Goal: Understand process/instructions

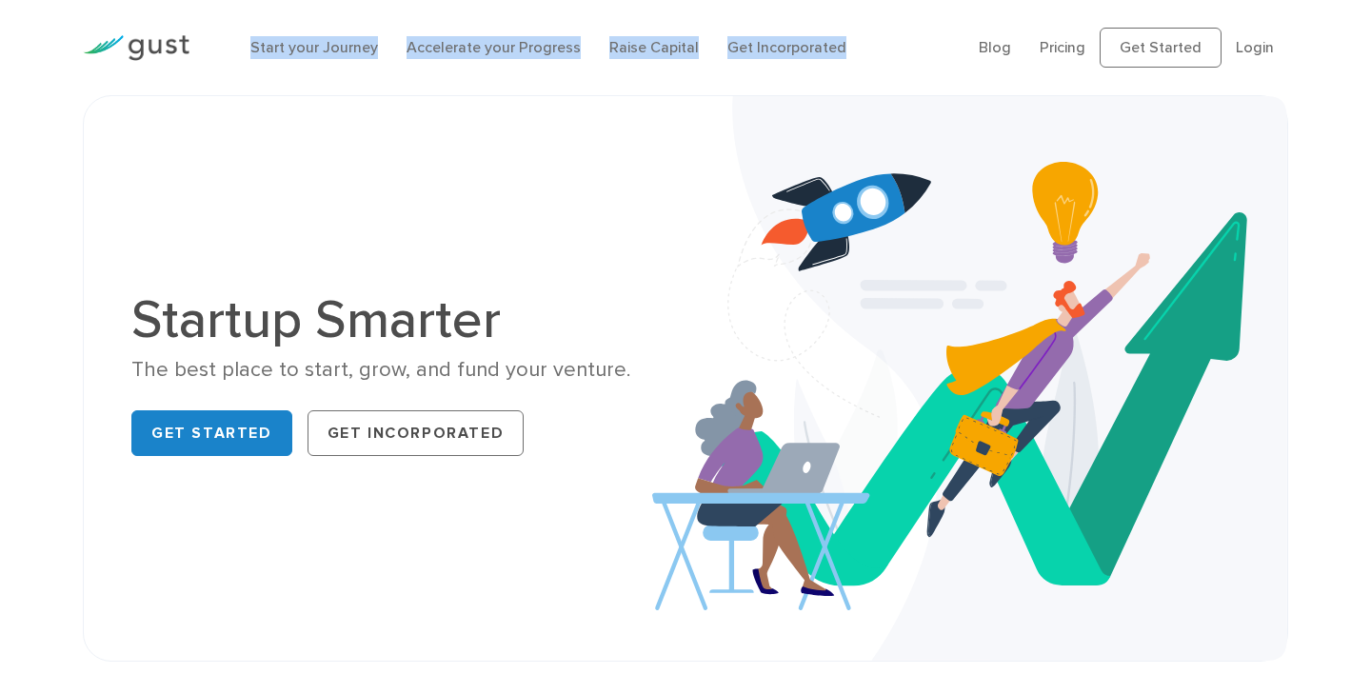
drag, startPoint x: 231, startPoint y: 41, endPoint x: 868, endPoint y: 46, distance: 636.1
click at [868, 46] on div "Start your Journey Accelerate your Progress Raise Capital Get Incorporated Blog…" at bounding box center [686, 47] width 1234 height 95
copy ul "Start your Journey Accelerate your Progress Raise Capital Get Incorporated"
click at [466, 46] on link "Accelerate your Progress" at bounding box center [494, 47] width 174 height 18
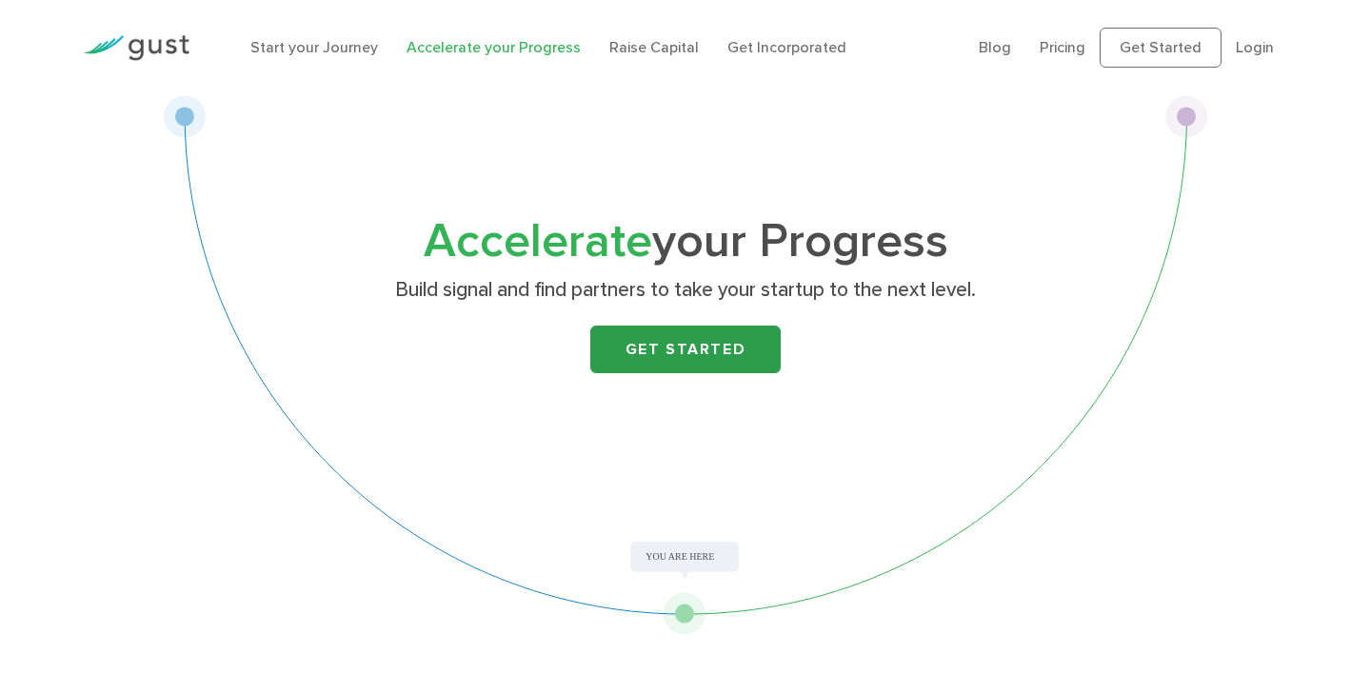
click at [702, 360] on link "Get Started" at bounding box center [685, 350] width 190 height 48
